Goal: Entertainment & Leisure: Consume media (video, audio)

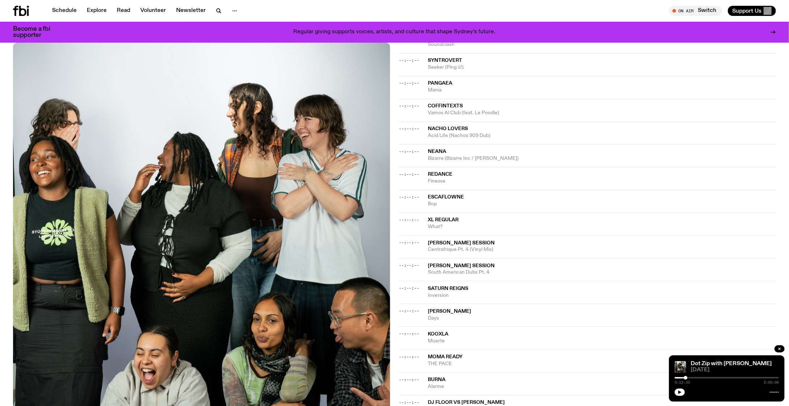
scroll to position [675, 0]
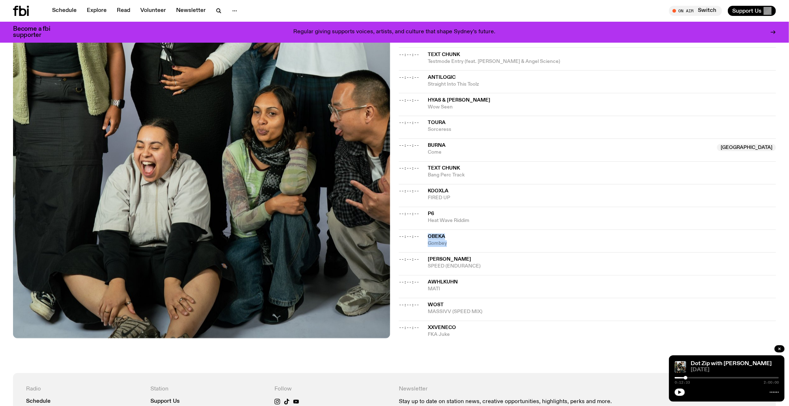
drag, startPoint x: 450, startPoint y: 239, endPoint x: 427, endPoint y: 233, distance: 23.7
click at [428, 234] on div "Obeka Gombey" at bounding box center [602, 241] width 348 height 14
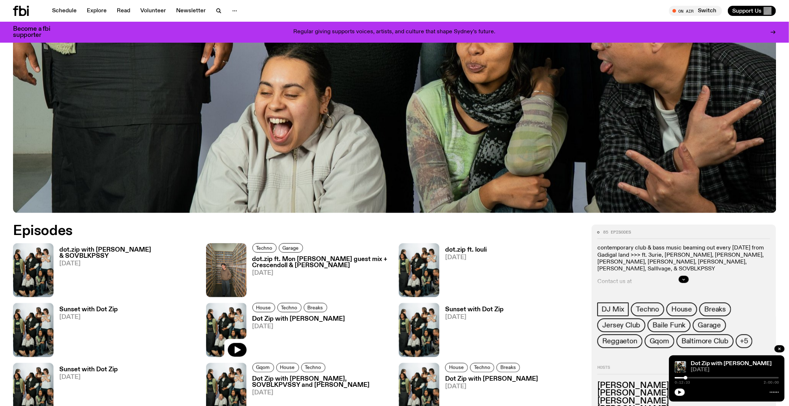
scroll to position [319, 0]
click at [490, 380] on h3 "Dot Zip with [PERSON_NAME]" at bounding box center [491, 379] width 93 height 6
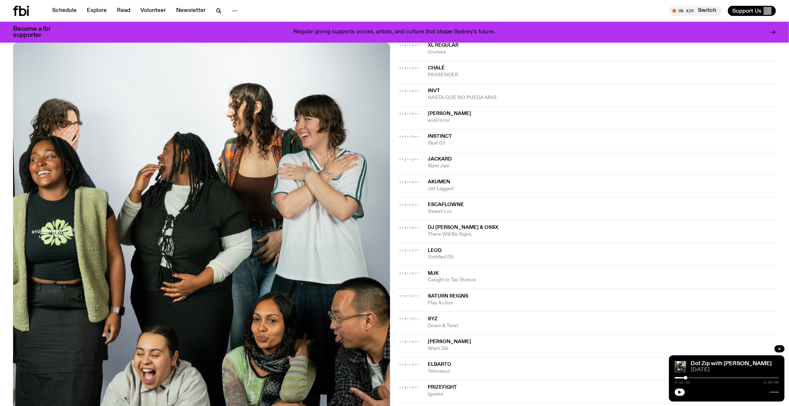
scroll to position [310, 0]
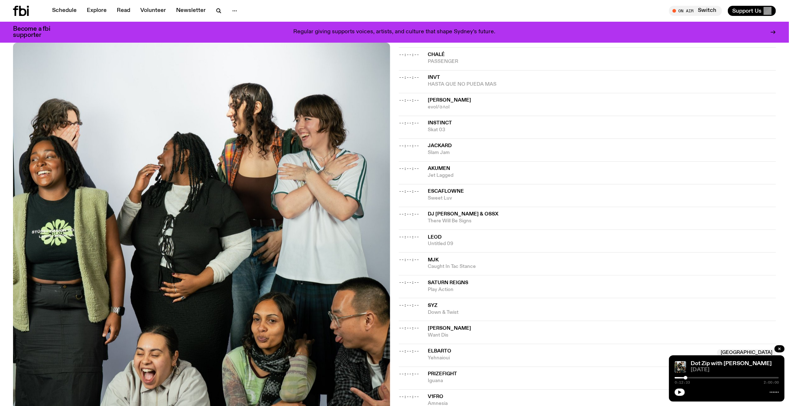
click at [442, 304] on span "Syz" at bounding box center [602, 305] width 348 height 7
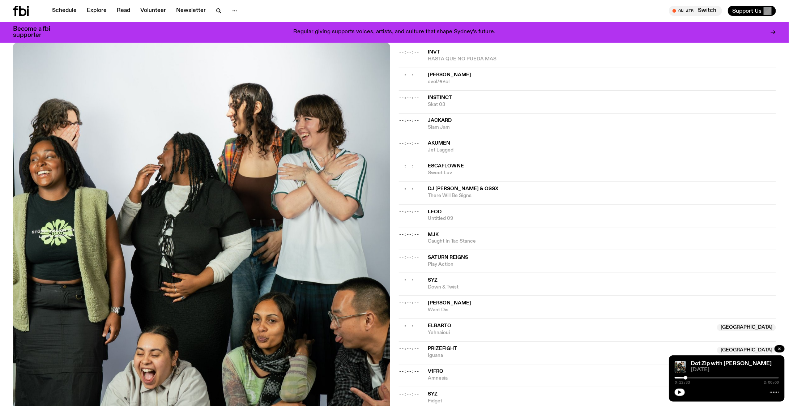
scroll to position [430, 0]
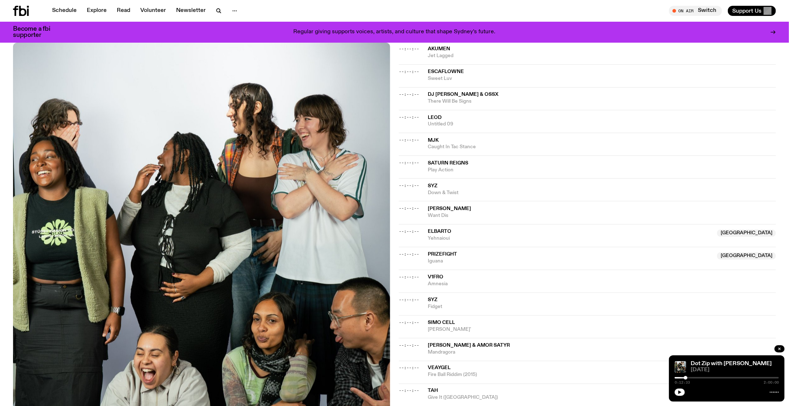
click at [446, 208] on span "[PERSON_NAME]" at bounding box center [449, 208] width 43 height 5
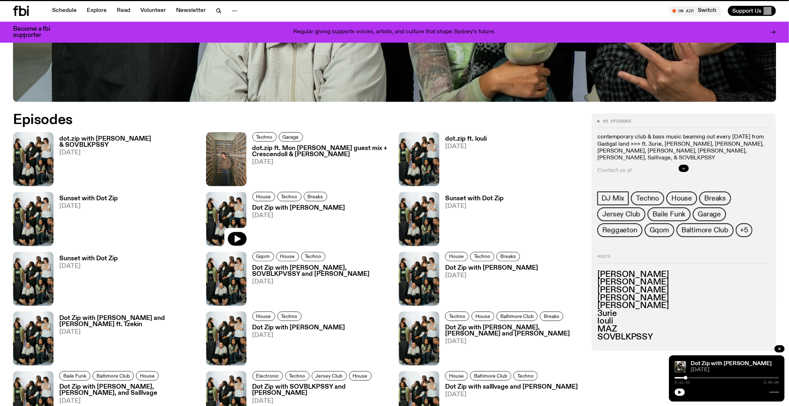
scroll to position [319, 0]
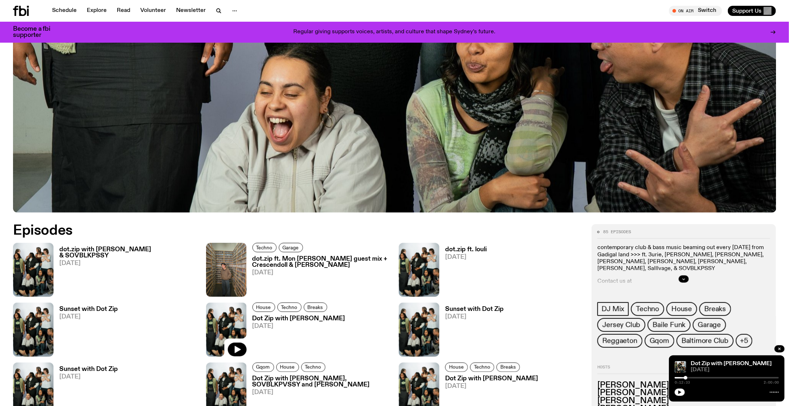
click at [468, 249] on h3 "dot.zip ft. louli" at bounding box center [466, 250] width 42 height 6
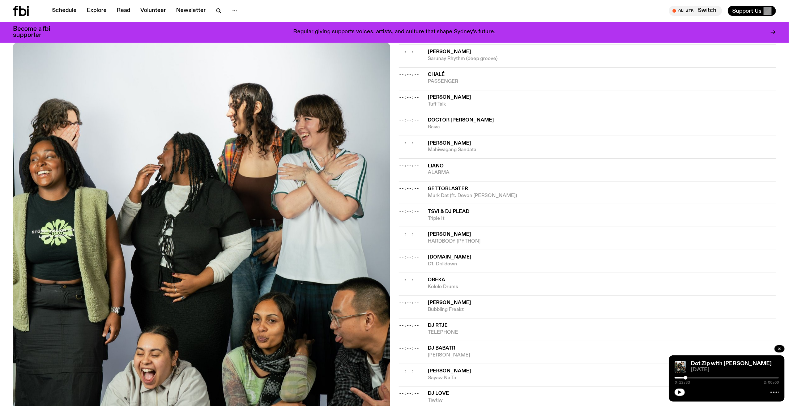
scroll to position [636, 0]
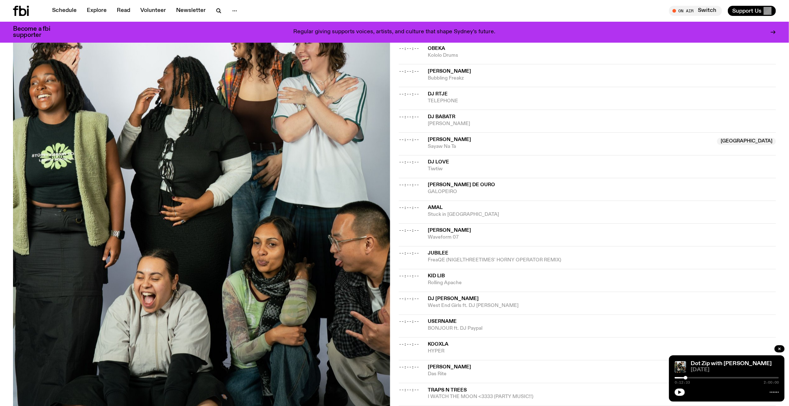
click at [469, 303] on span "West End Girls ft. DJ [PERSON_NAME]" at bounding box center [602, 306] width 348 height 7
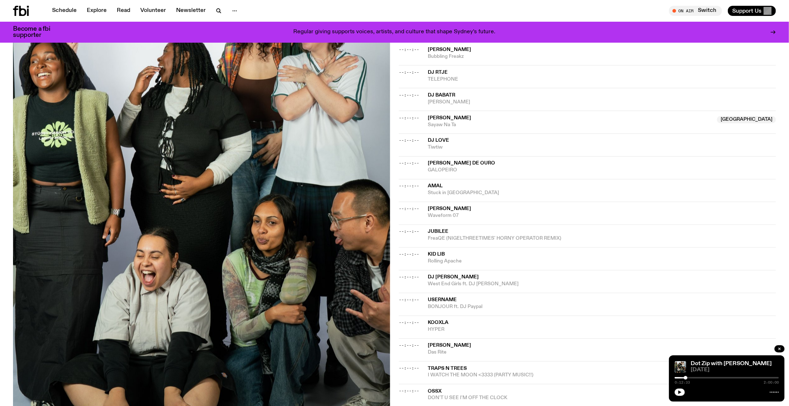
scroll to position [679, 0]
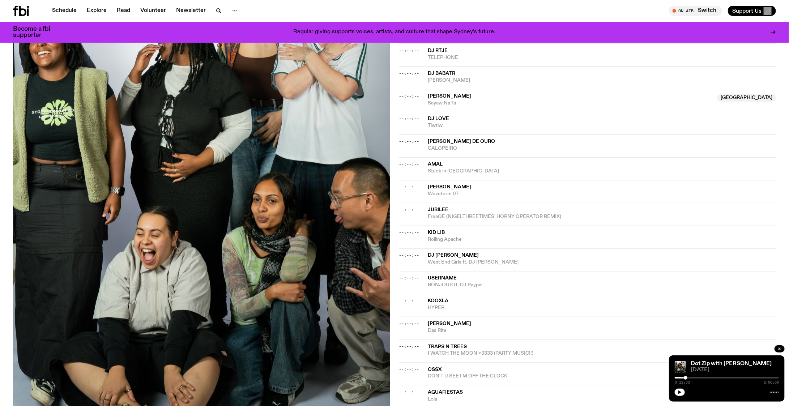
click at [474, 277] on span "username" at bounding box center [602, 278] width 348 height 7
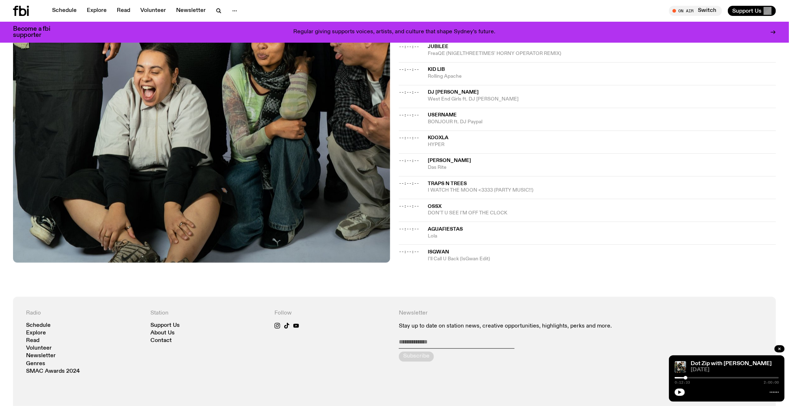
scroll to position [832, 0]
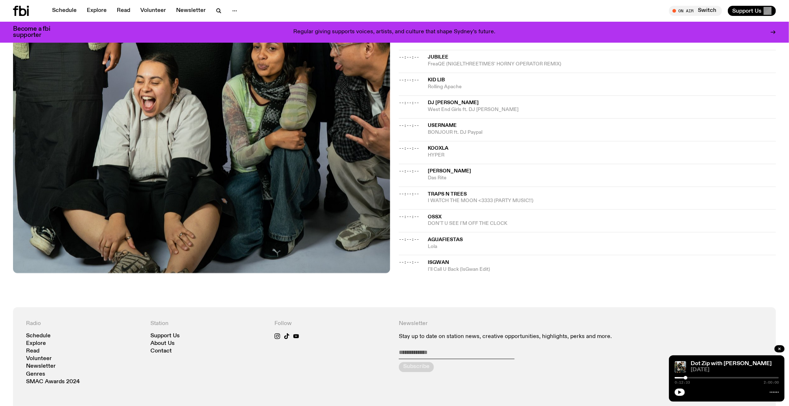
click at [483, 220] on span "DON'T U SEE I'M OFF THE CLOCK" at bounding box center [602, 223] width 348 height 7
